Goal: Find specific page/section: Find specific page/section

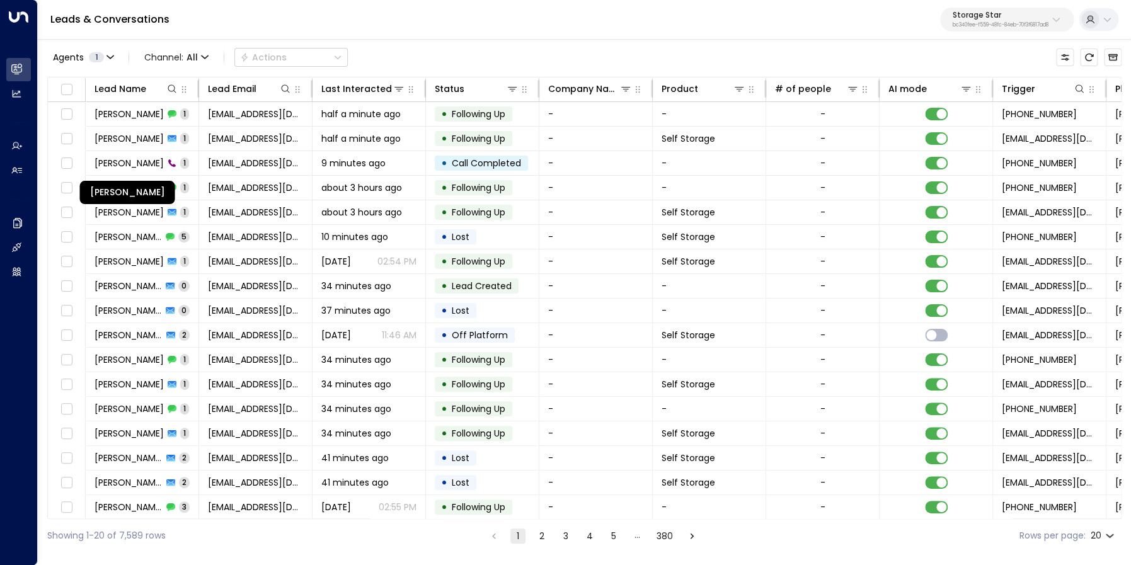
click at [153, 161] on span "[PERSON_NAME]" at bounding box center [129, 163] width 69 height 13
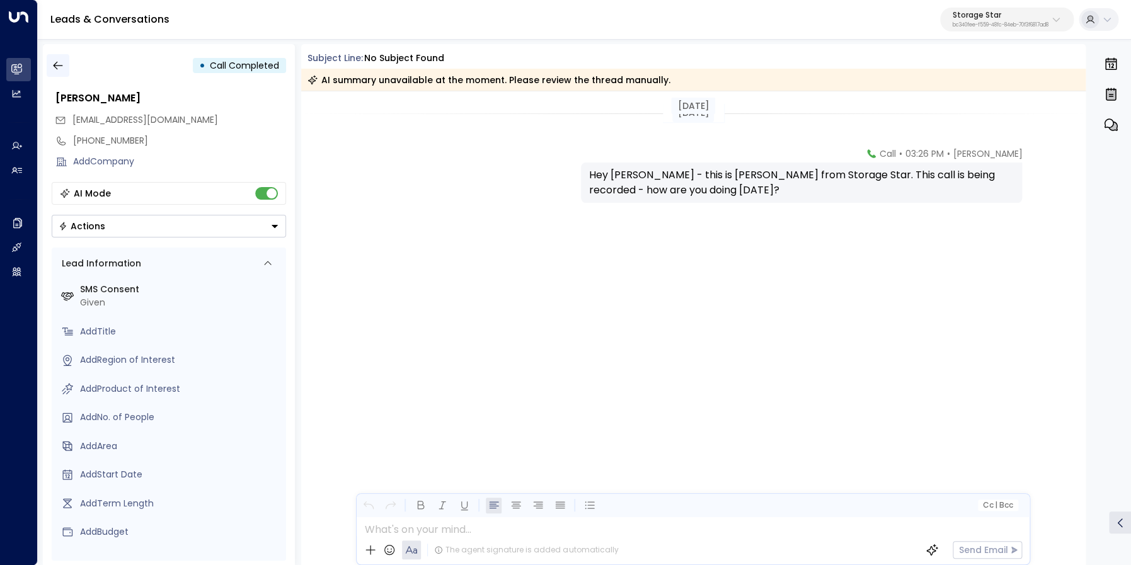
click at [56, 68] on icon "button" at bounding box center [57, 66] width 9 height 8
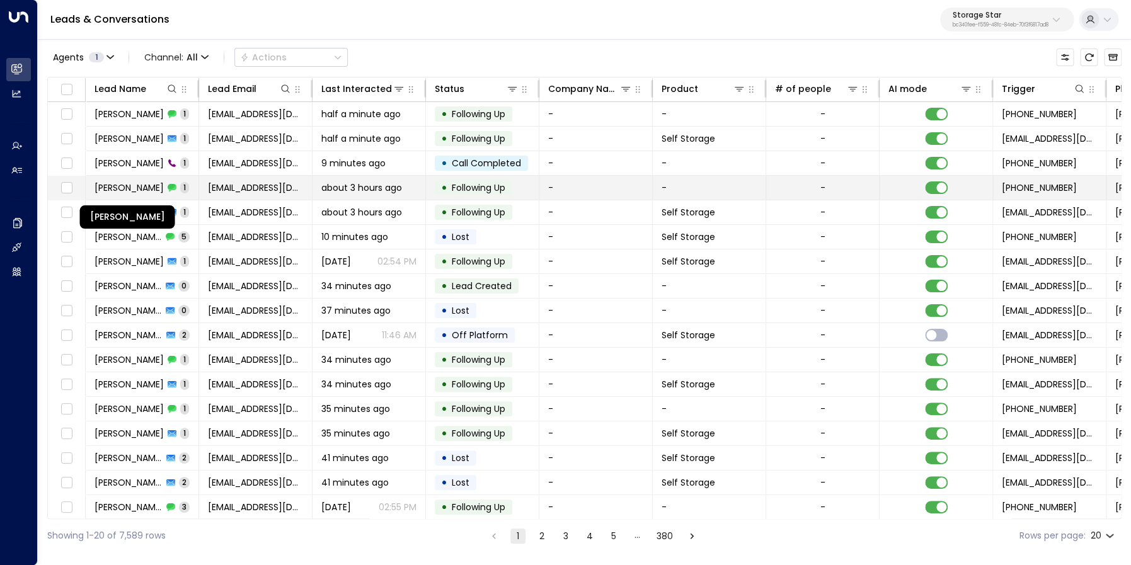
click at [114, 189] on span "[PERSON_NAME]" at bounding box center [129, 188] width 69 height 13
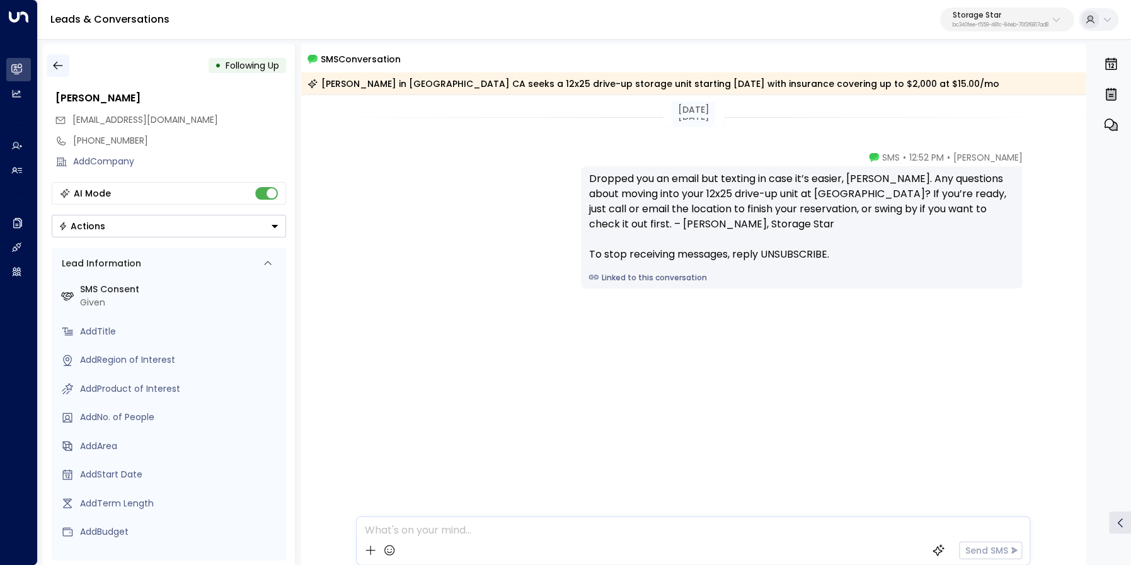
click at [62, 62] on icon "button" at bounding box center [58, 65] width 13 height 13
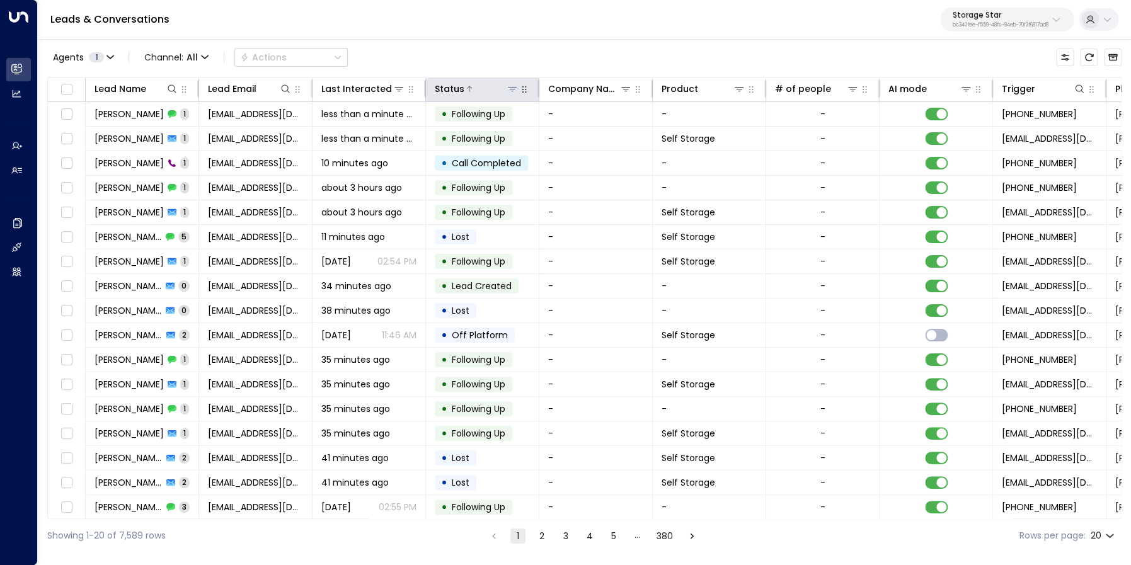
click at [516, 88] on icon at bounding box center [512, 89] width 9 height 4
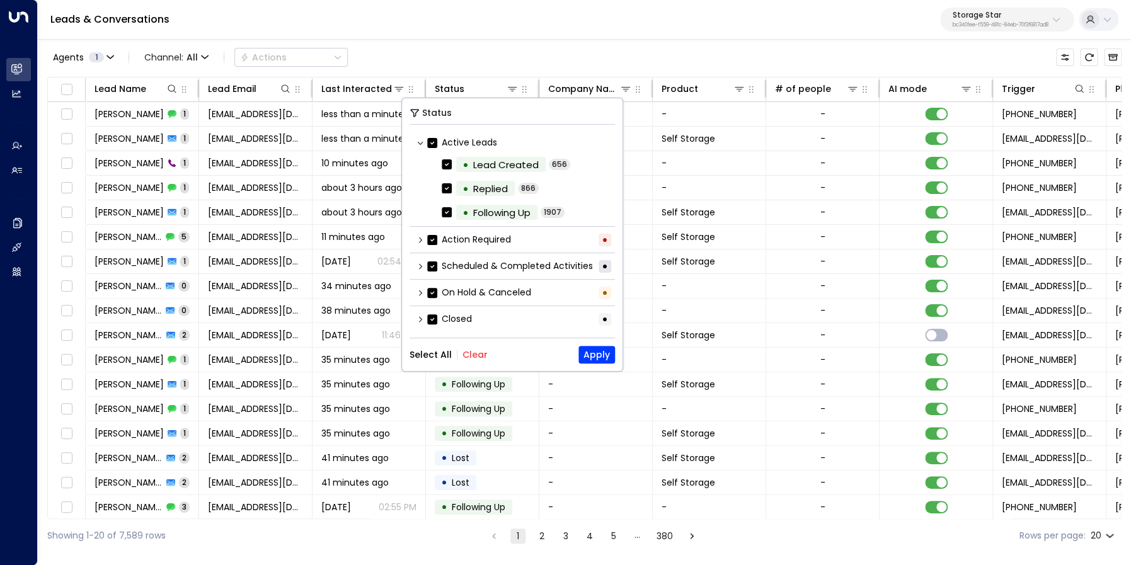
click at [475, 350] on div "Select All Clear Apply" at bounding box center [512, 355] width 205 height 18
drag, startPoint x: 472, startPoint y: 354, endPoint x: 442, endPoint y: 344, distance: 31.3
click at [473, 354] on button "Clear" at bounding box center [475, 355] width 25 height 10
click at [420, 323] on icon at bounding box center [421, 320] width 8 height 8
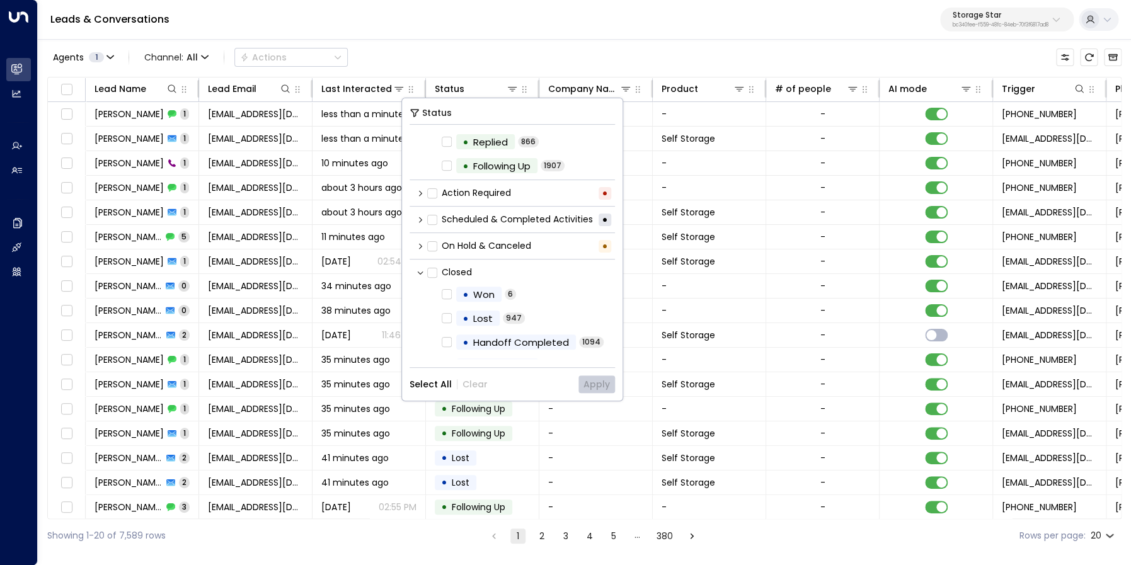
scroll to position [66, 0]
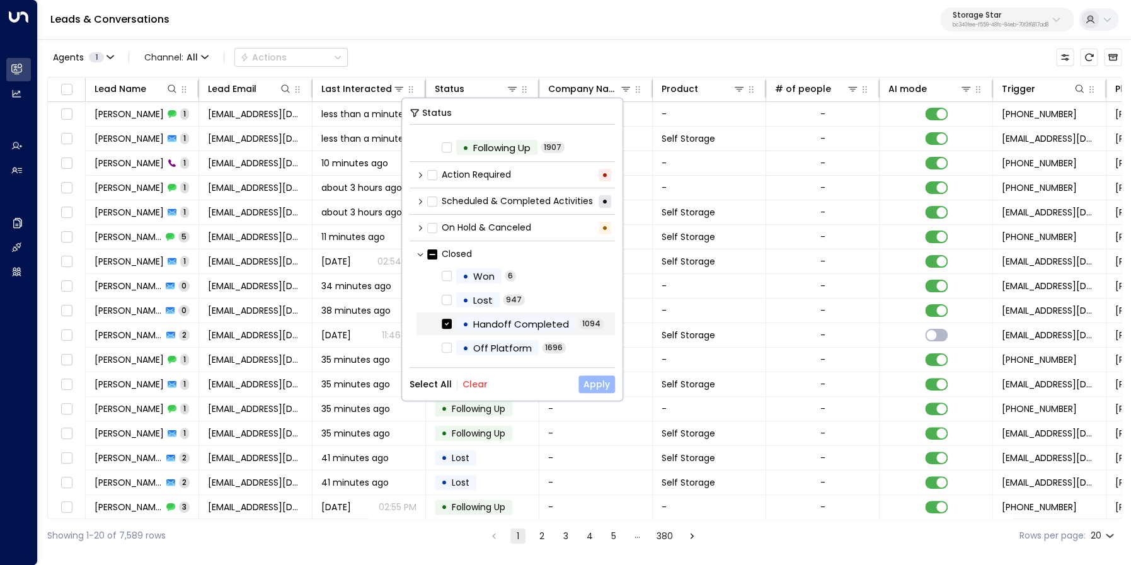
click at [594, 387] on button "Apply" at bounding box center [597, 385] width 37 height 18
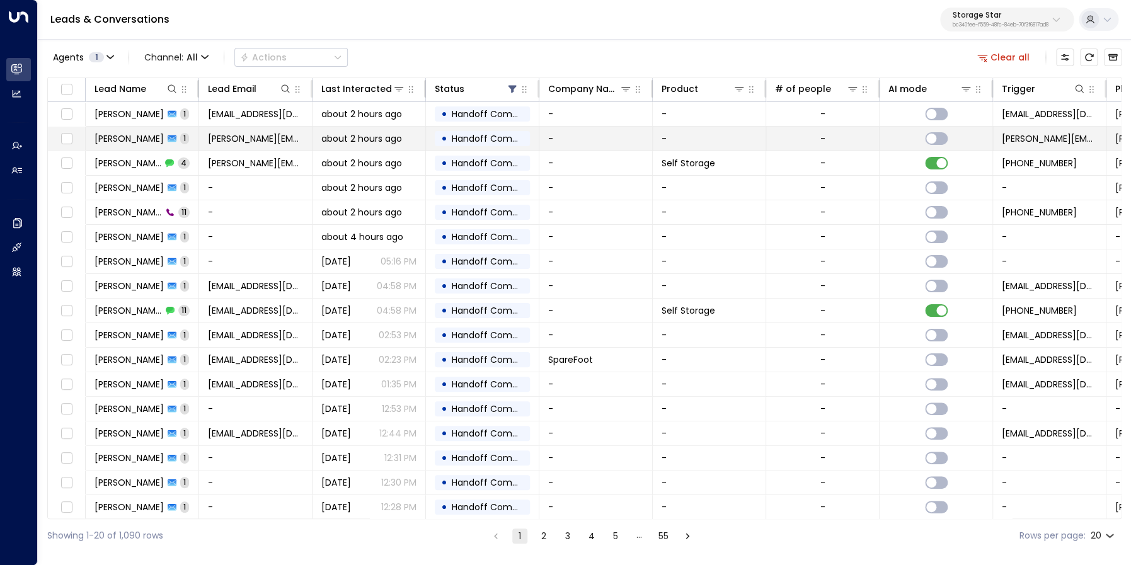
click at [127, 139] on span "[PERSON_NAME]" at bounding box center [129, 138] width 69 height 13
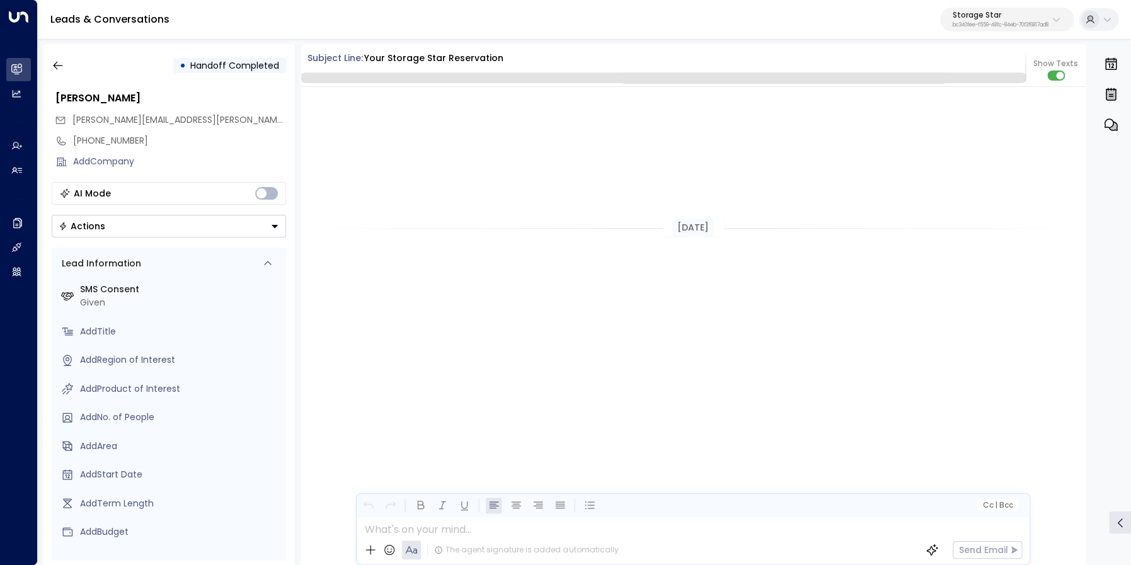
scroll to position [356, 0]
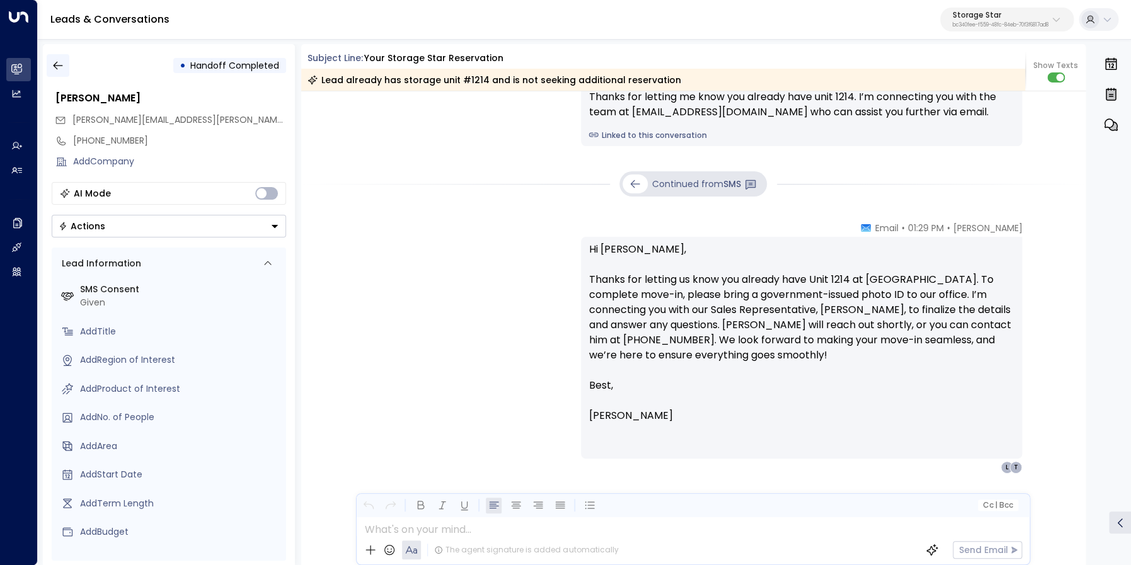
click at [57, 63] on icon "button" at bounding box center [58, 65] width 13 height 13
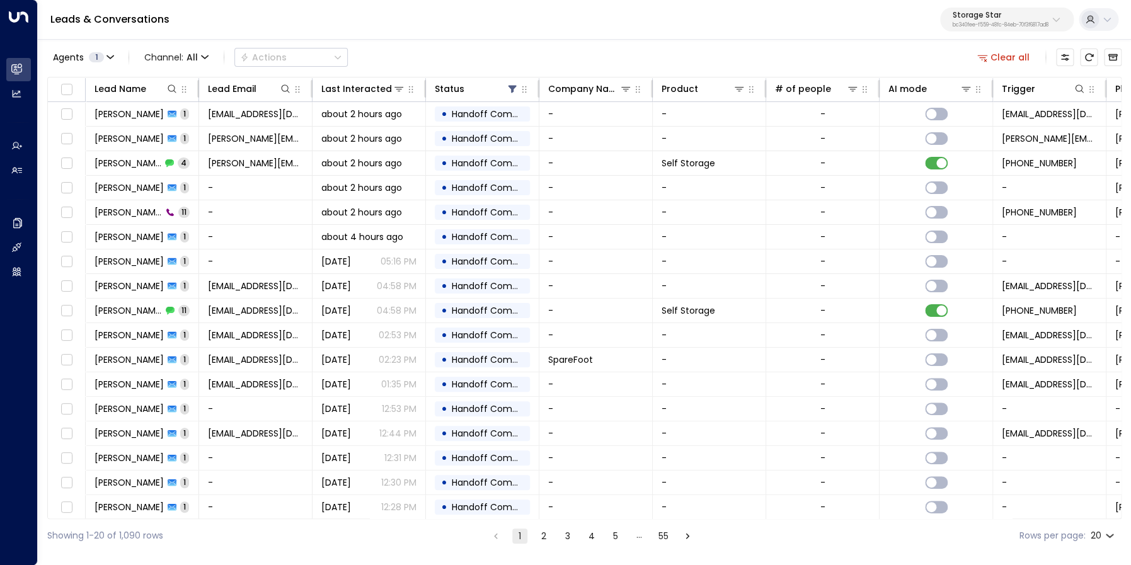
click at [1003, 61] on button "Clear all" at bounding box center [1004, 58] width 63 height 18
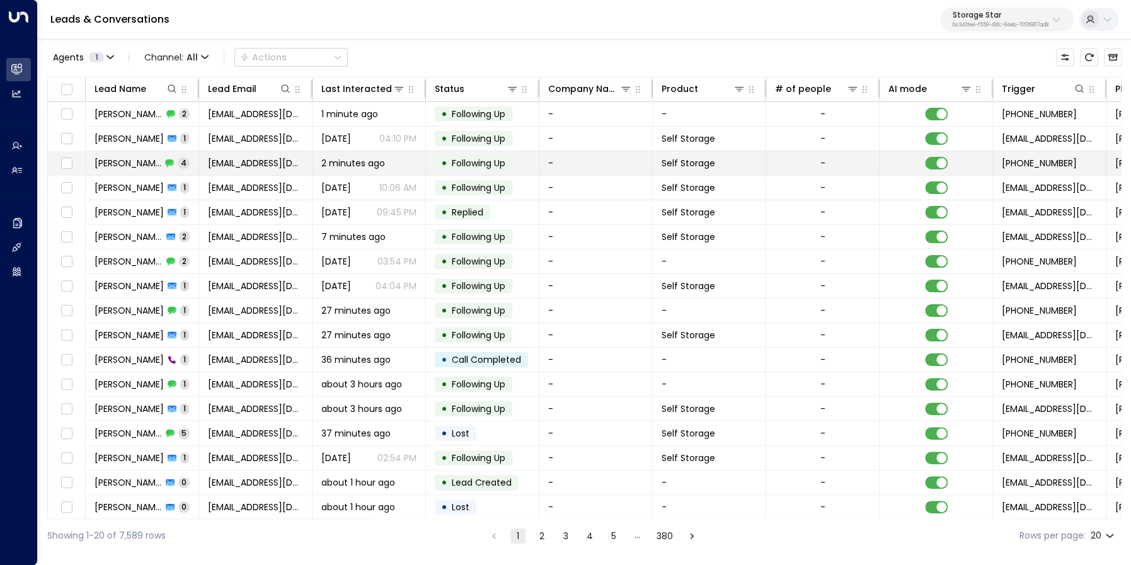
click at [124, 156] on td "[PERSON_NAME] 4" at bounding box center [142, 163] width 113 height 24
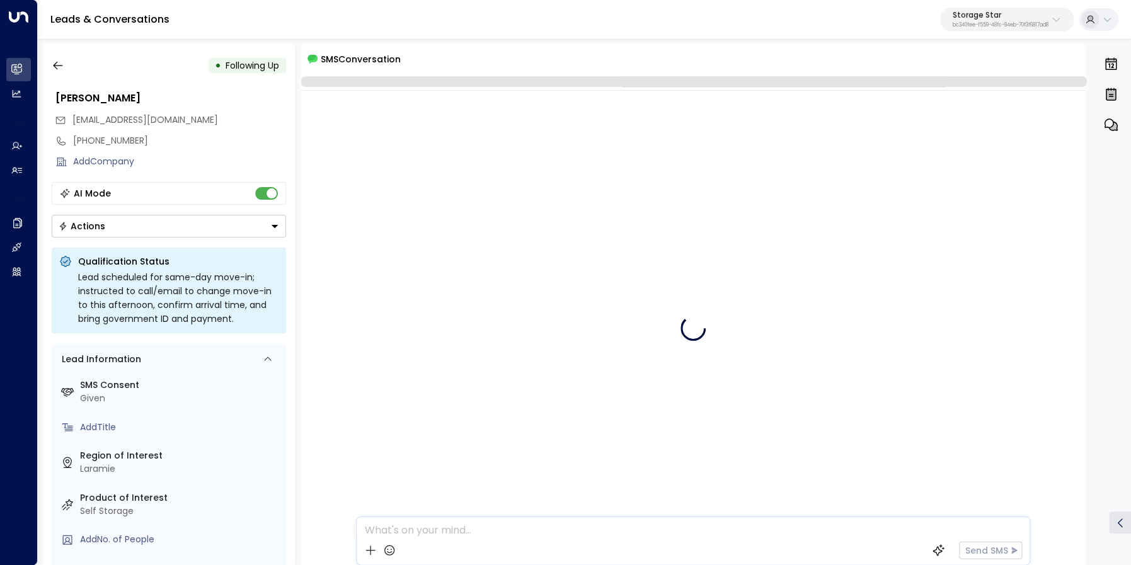
scroll to position [137, 0]
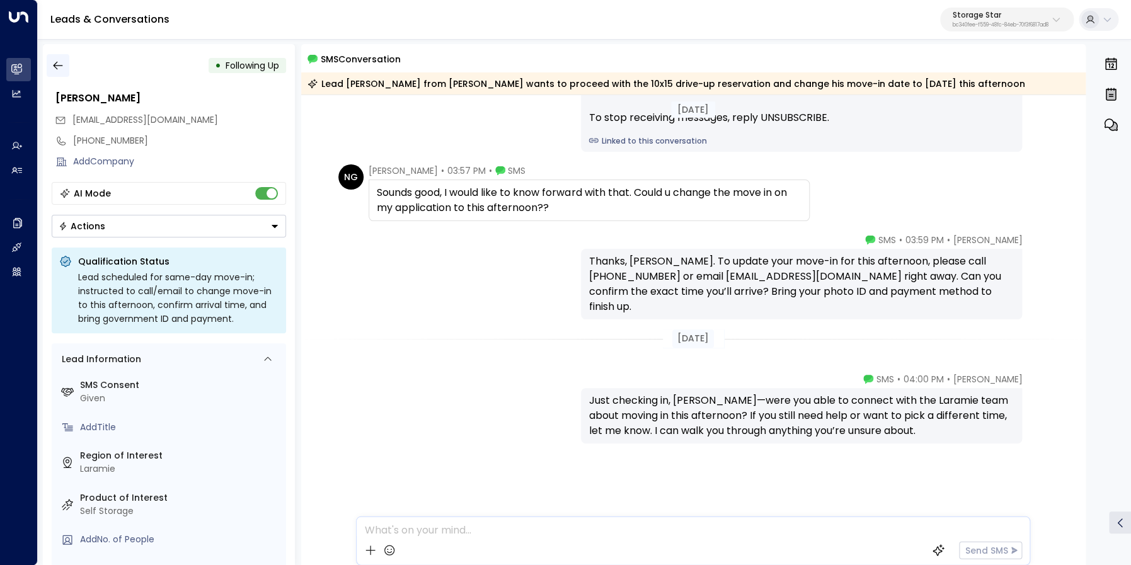
click at [54, 71] on icon "button" at bounding box center [58, 65] width 13 height 13
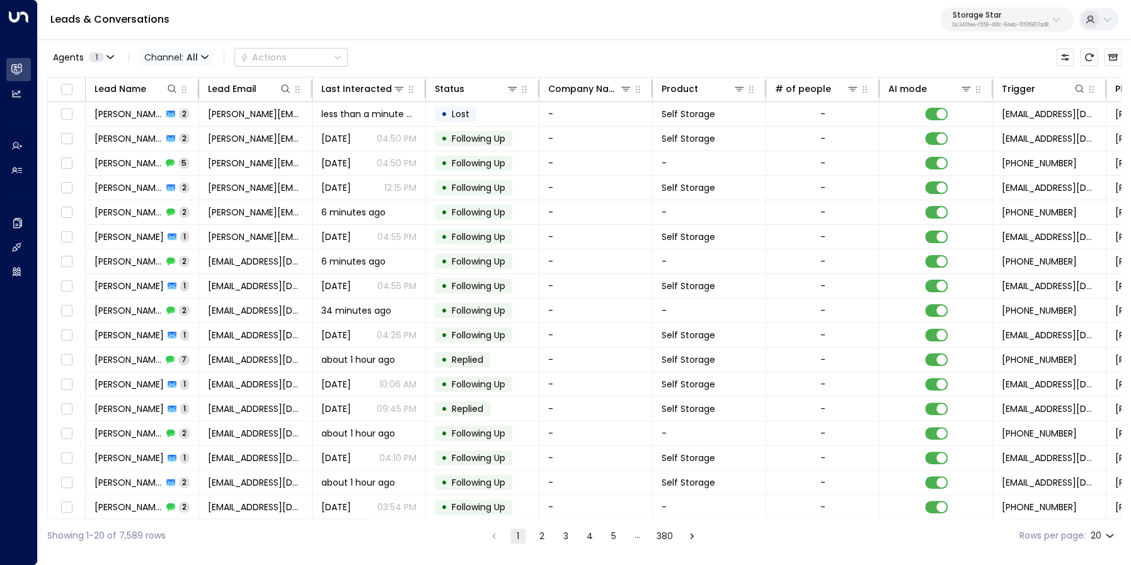
click at [209, 55] on span "Channel: All" at bounding box center [176, 58] width 74 height 18
click at [194, 133] on p "Voice" at bounding box center [172, 129] width 45 height 8
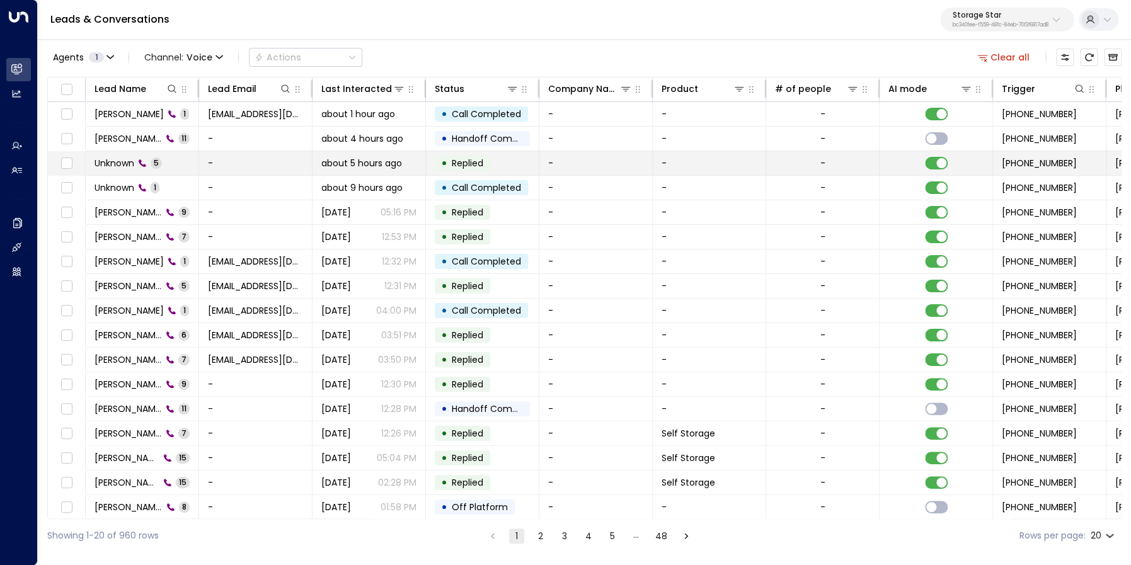
click at [124, 158] on span "Unknown" at bounding box center [115, 163] width 40 height 13
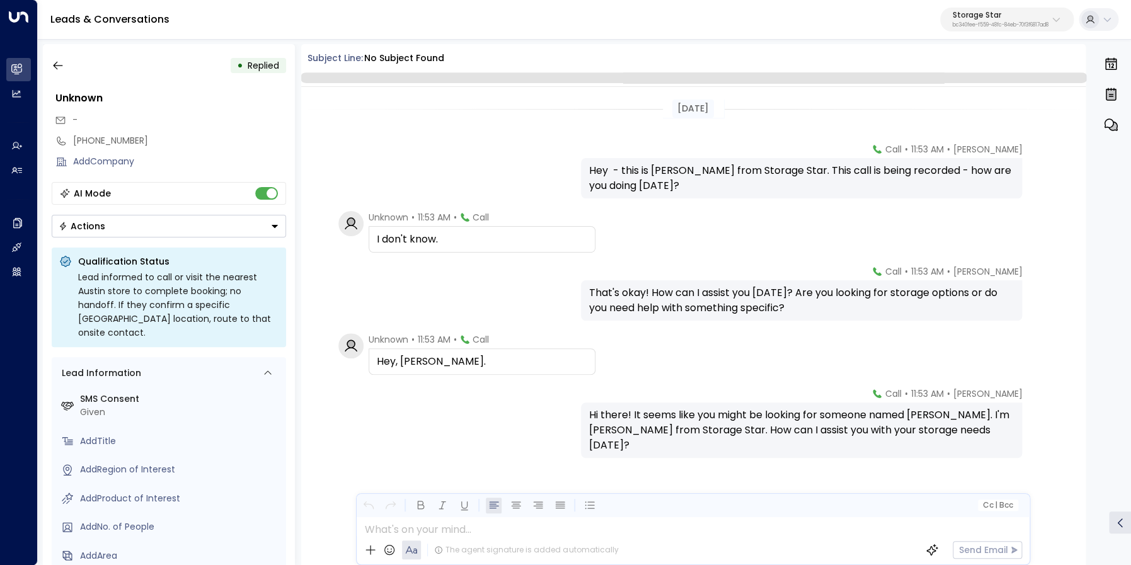
scroll to position [4, 0]
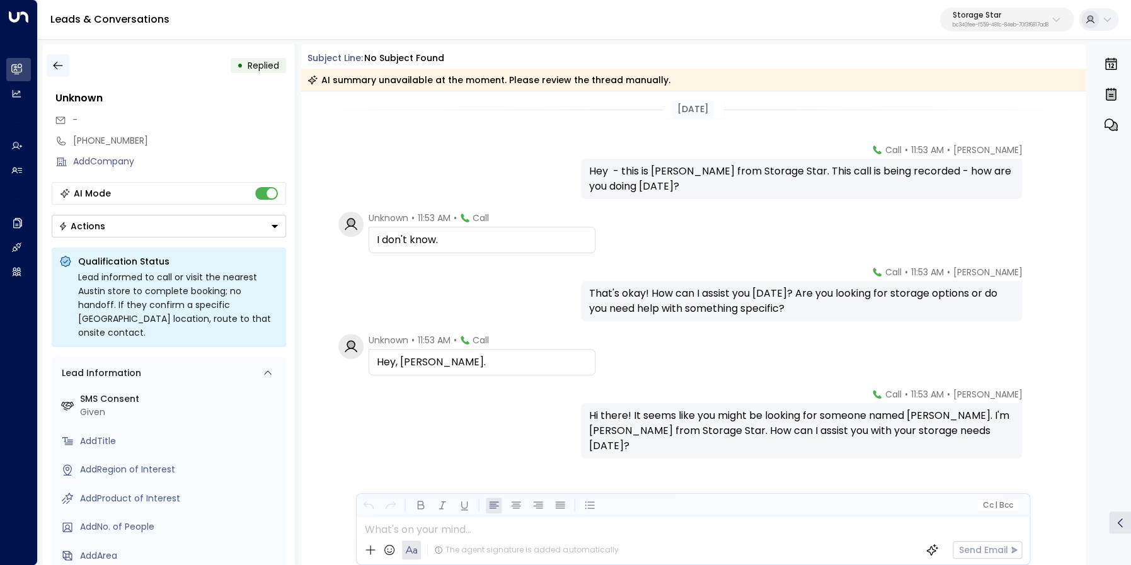
click at [60, 67] on icon "button" at bounding box center [58, 65] width 13 height 13
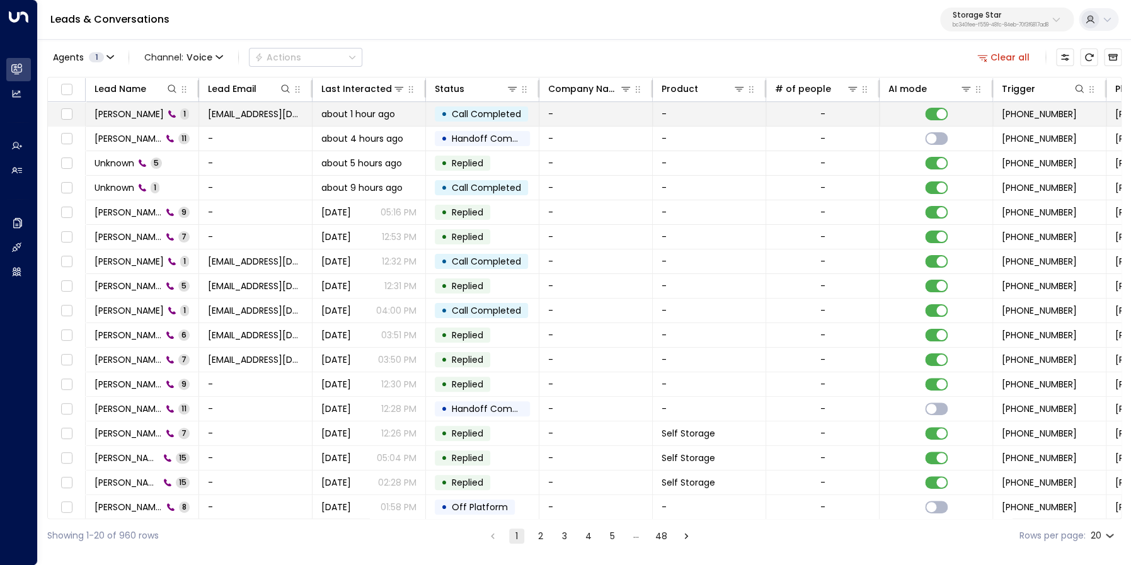
click at [118, 105] on td "[PERSON_NAME] 1" at bounding box center [142, 114] width 113 height 24
